Goal: Find specific page/section: Find specific page/section

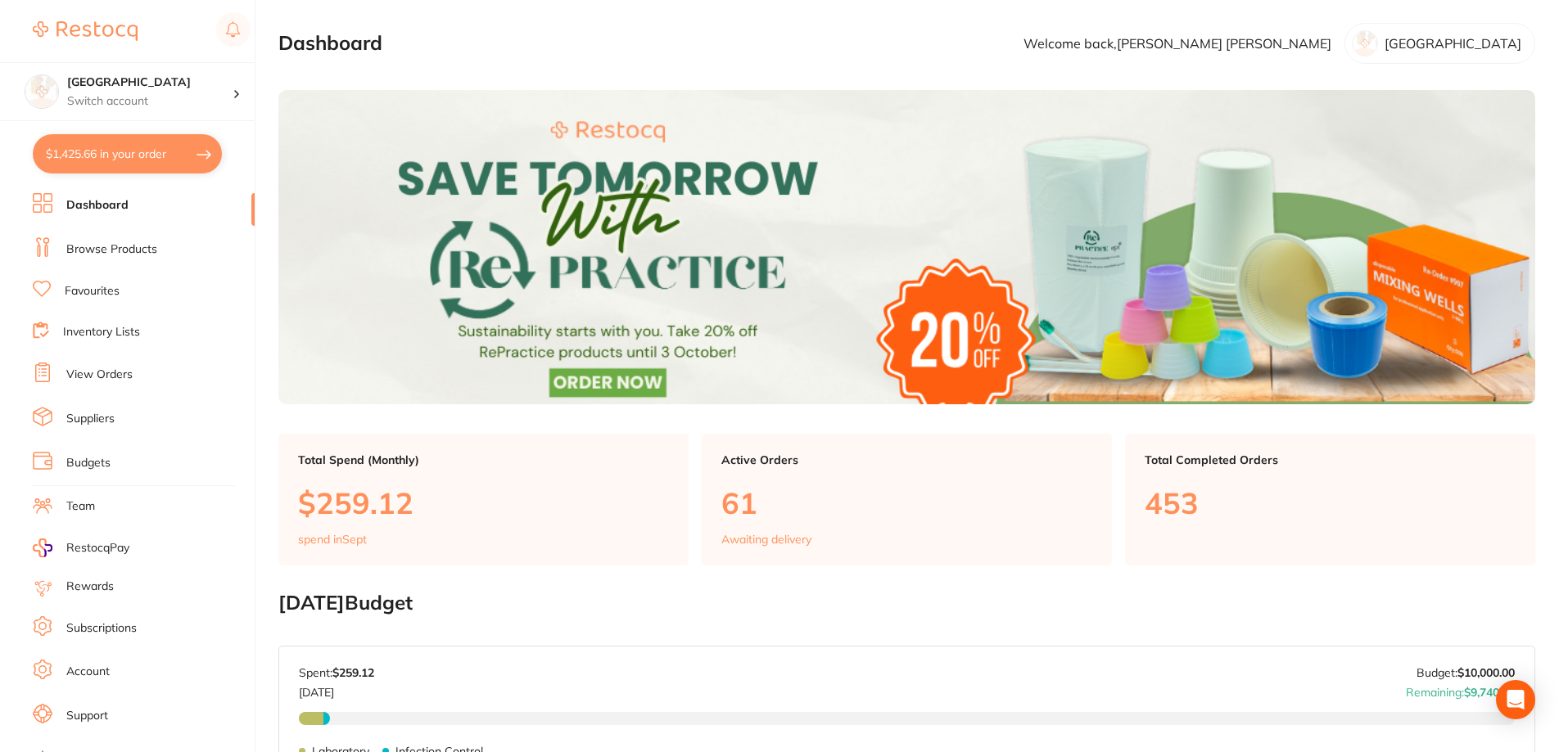
click at [112, 254] on link "Browse Products" at bounding box center [112, 249] width 91 height 16
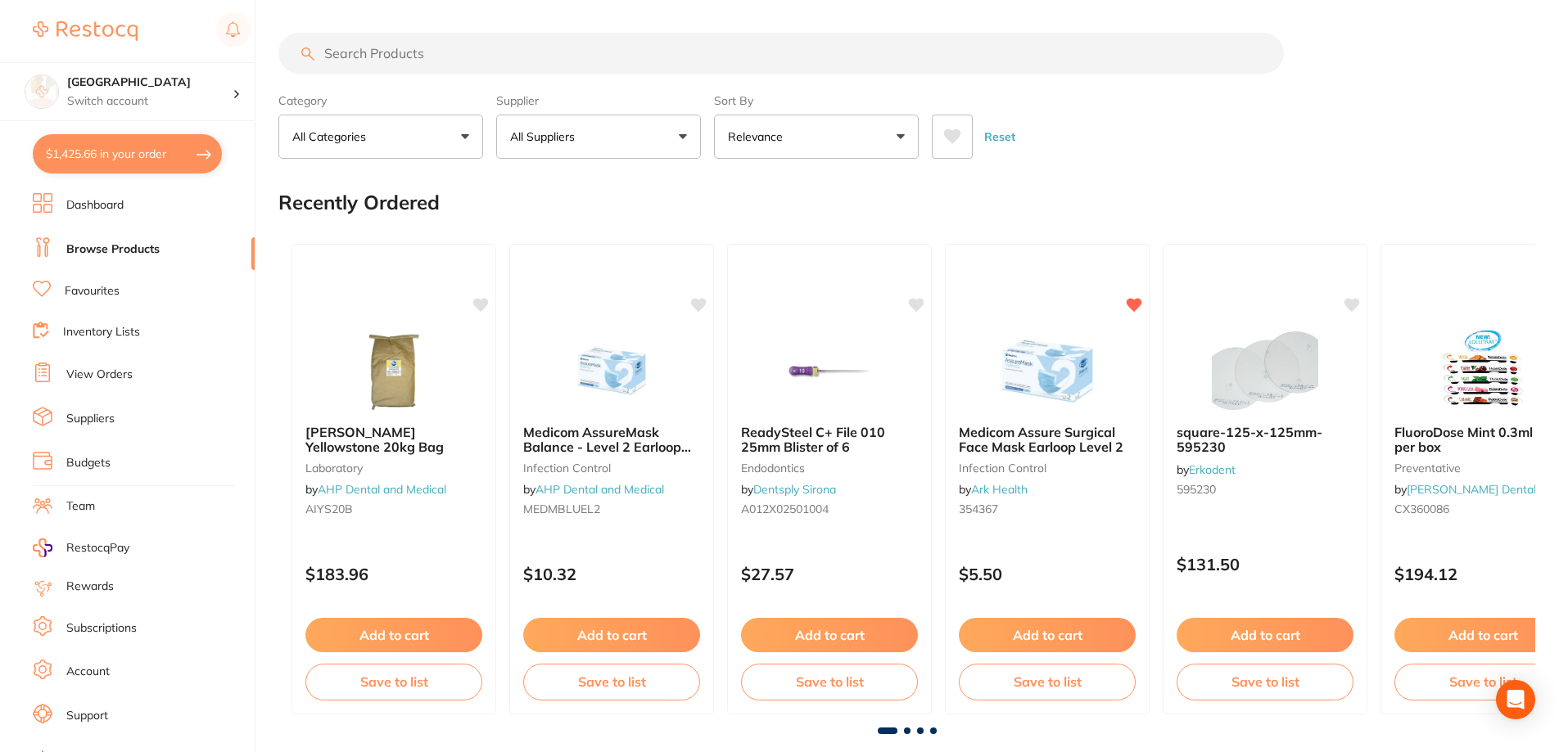
click at [404, 59] on input "search" at bounding box center [781, 52] width 1006 height 41
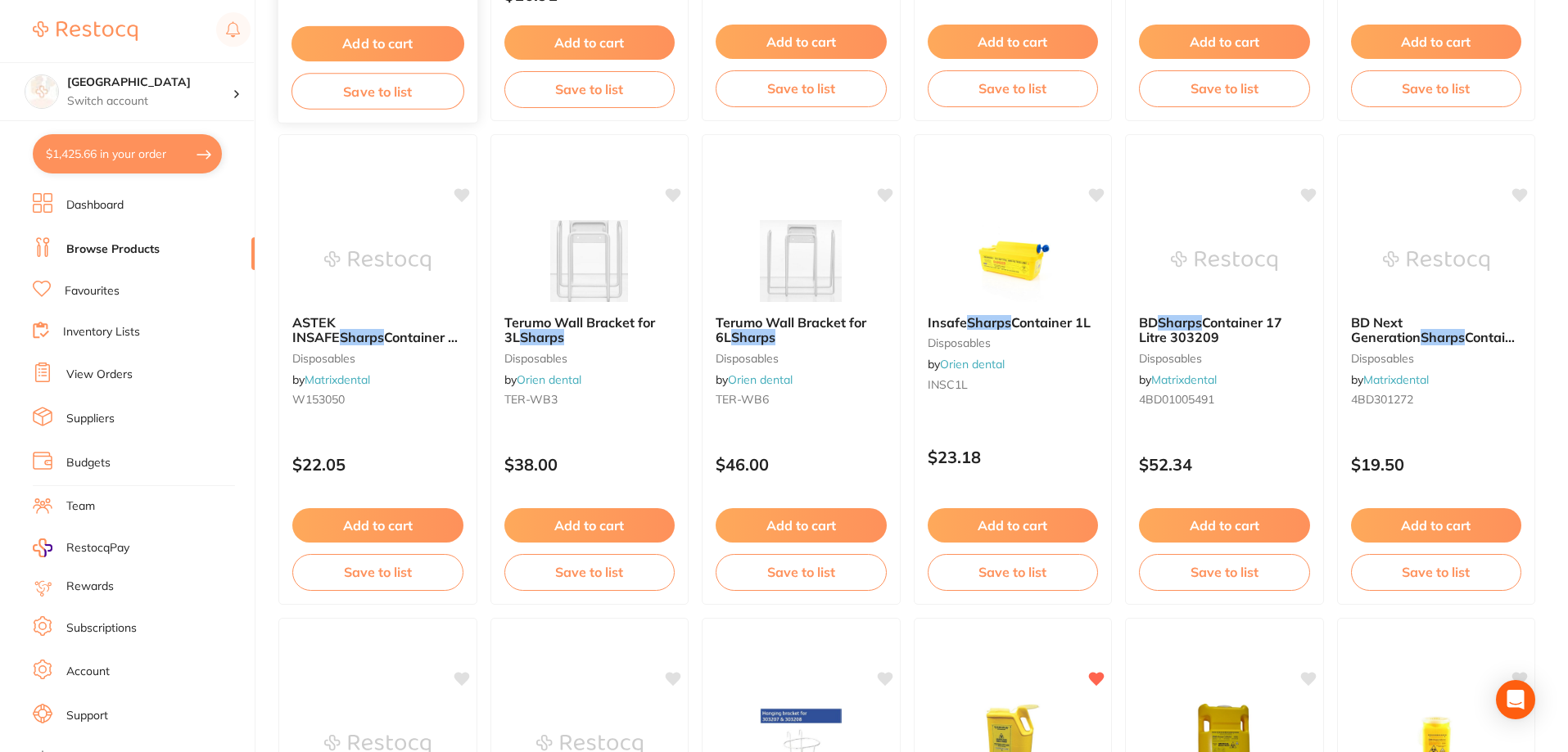
scroll to position [675, 0]
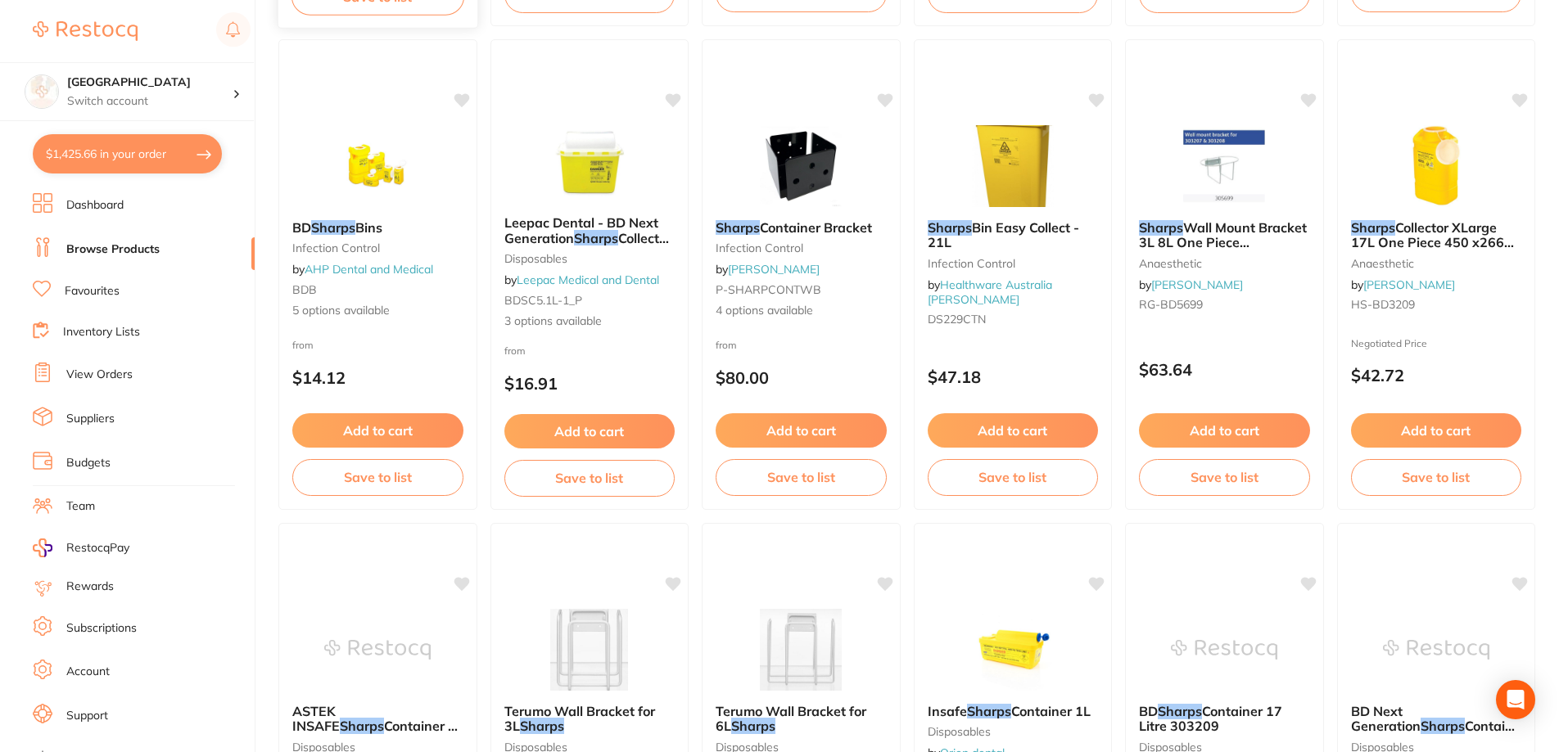
type input "Sharps"
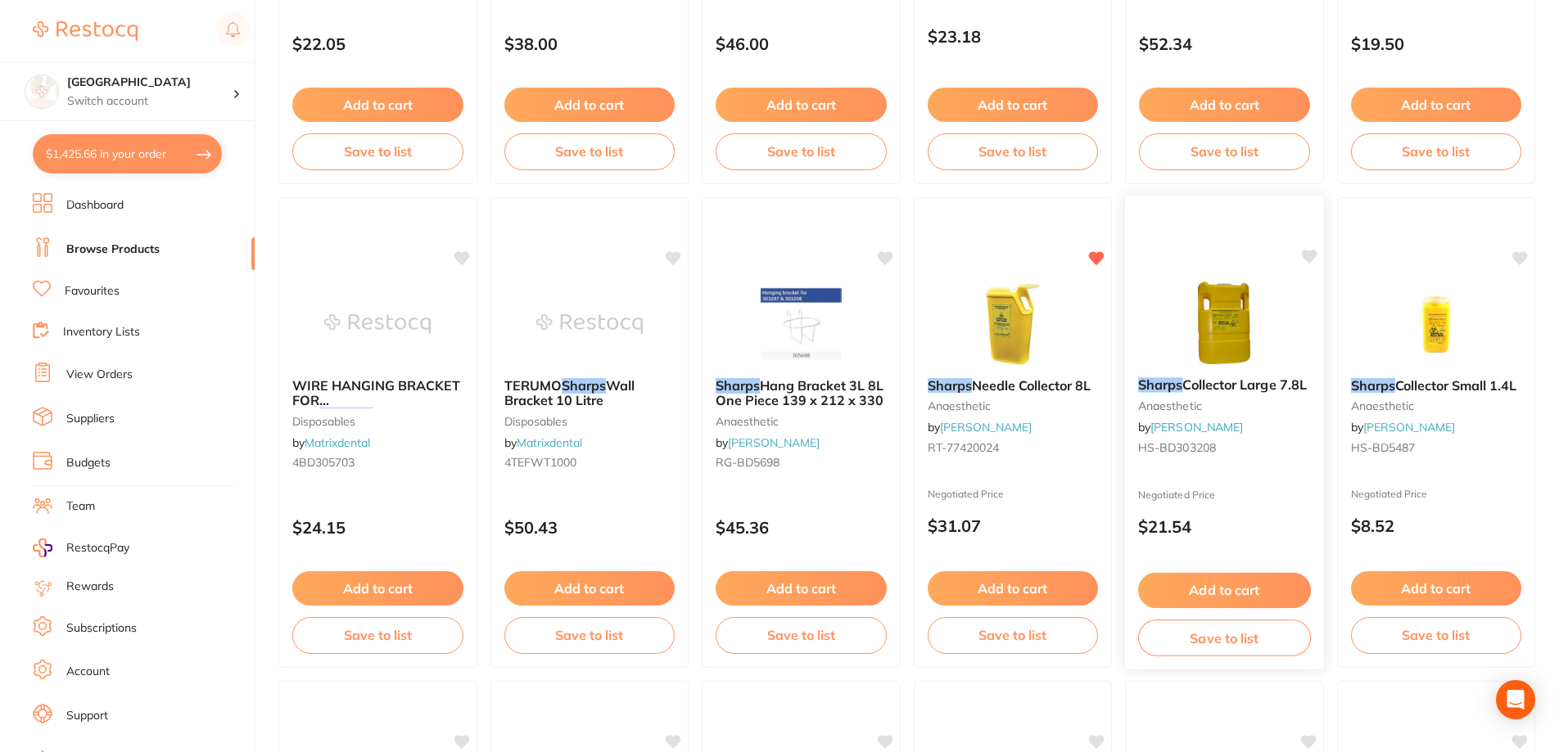
scroll to position [1493, 0]
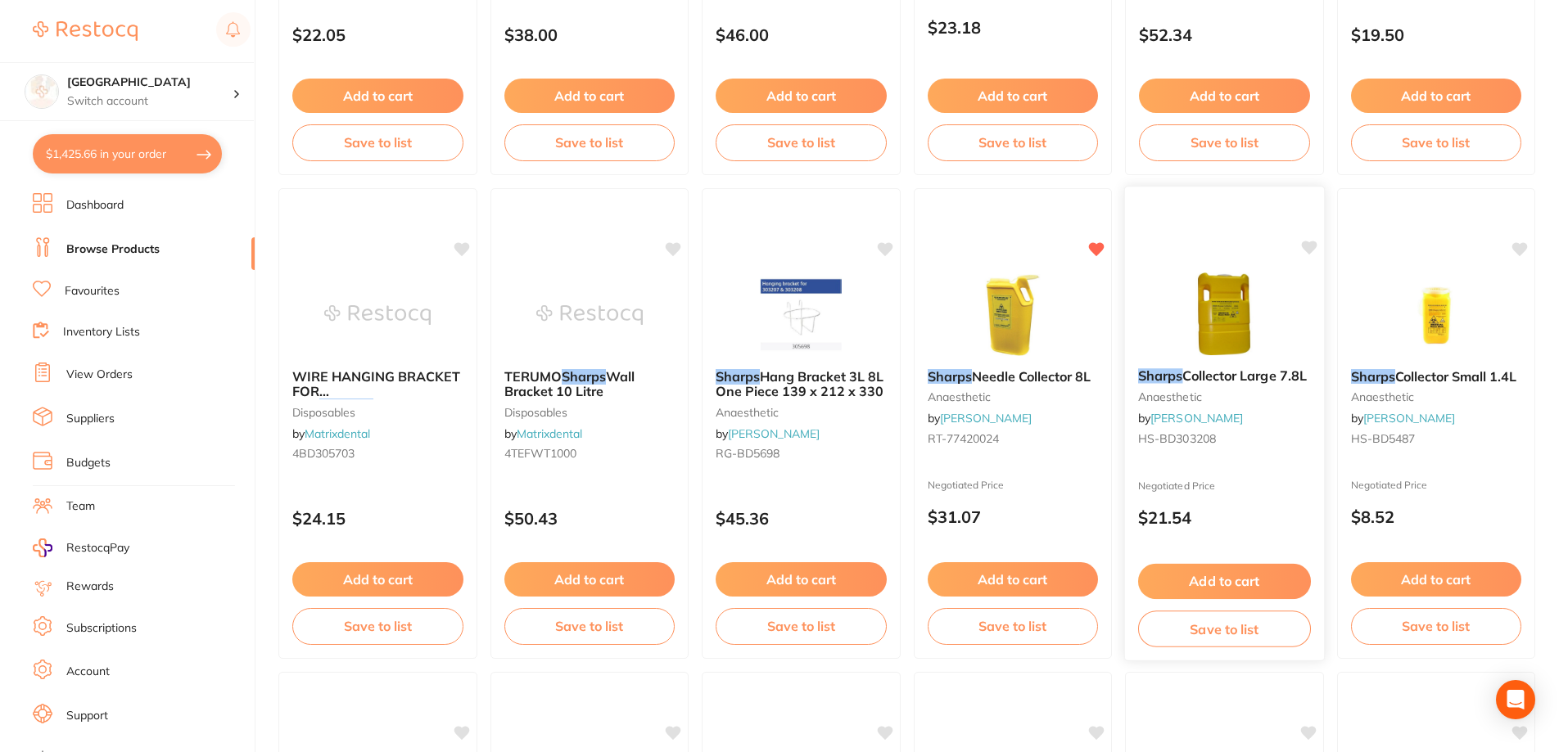
click at [1223, 343] on img at bounding box center [1225, 314] width 107 height 83
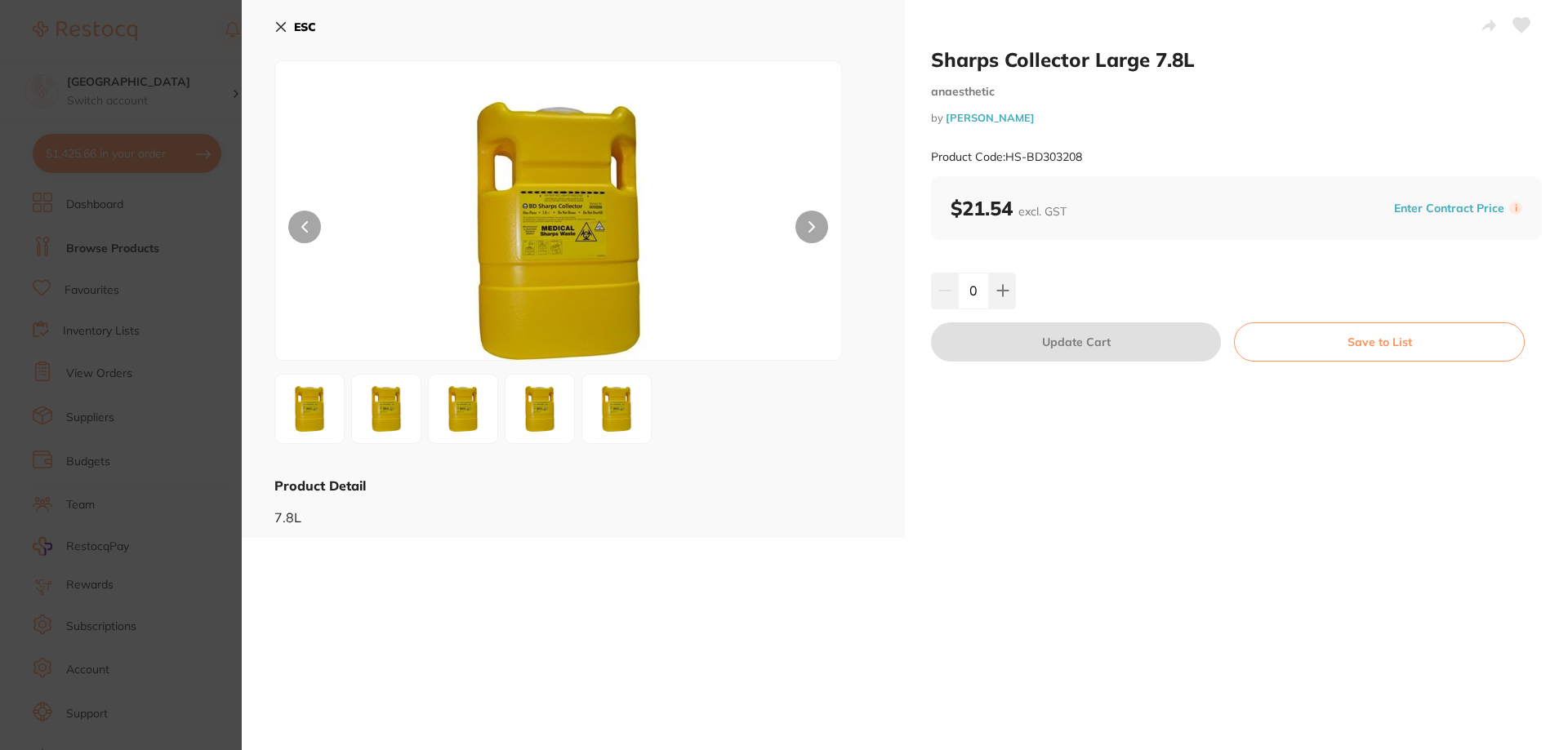
click at [282, 23] on icon at bounding box center [280, 27] width 13 height 13
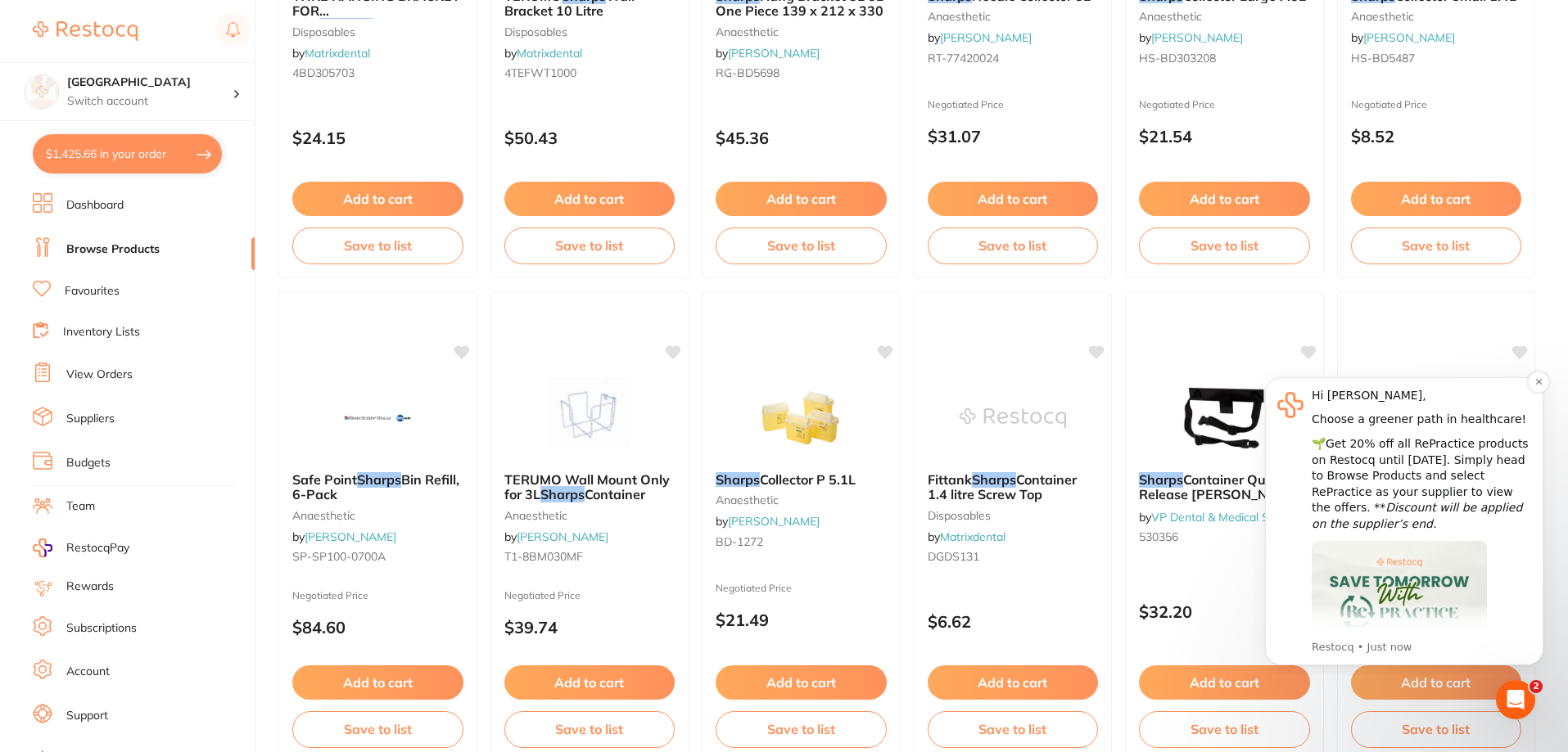
scroll to position [1903, 0]
